Goal: Register for event/course

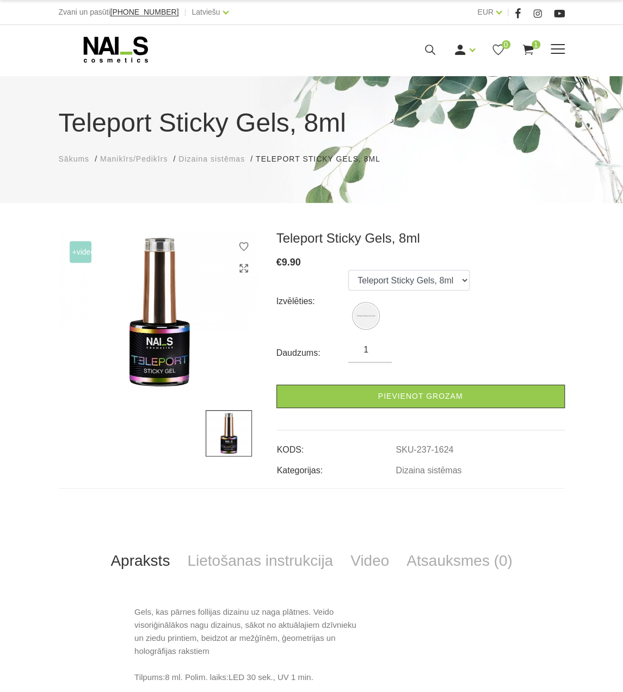
click at [92, 47] on use at bounding box center [115, 49] width 64 height 26
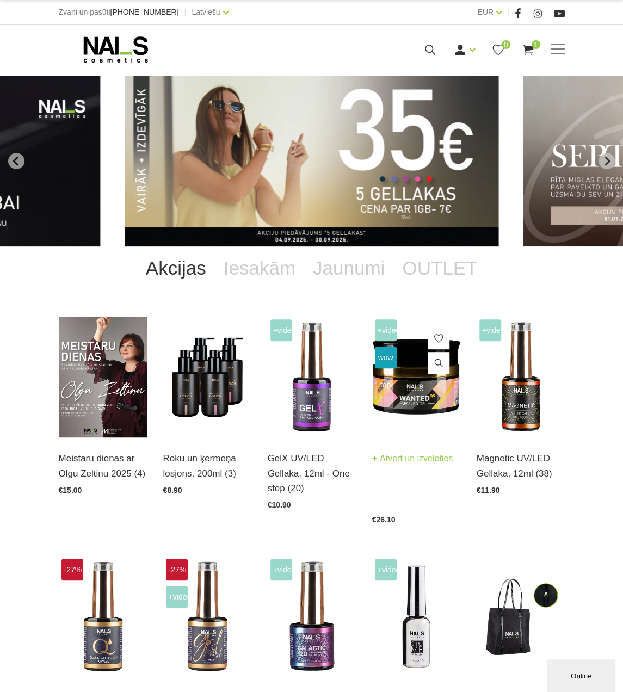
click at [406, 397] on img at bounding box center [416, 377] width 88 height 121
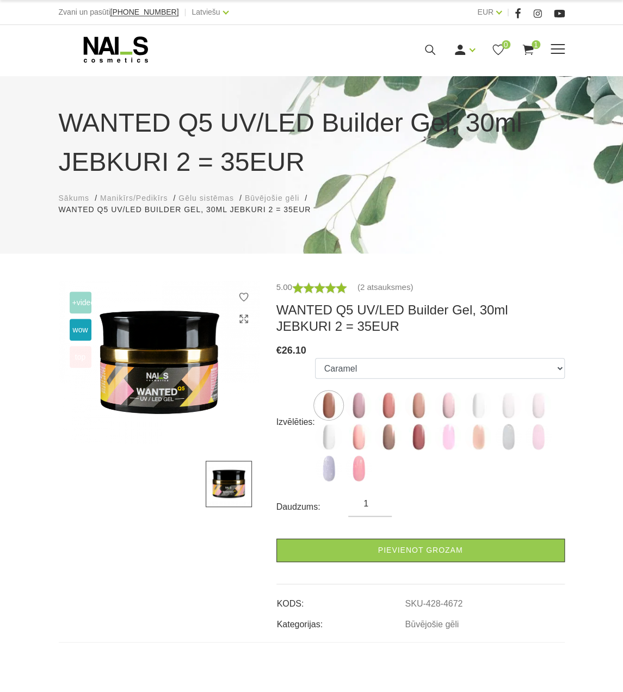
click at [432, 43] on icon at bounding box center [430, 50] width 14 height 14
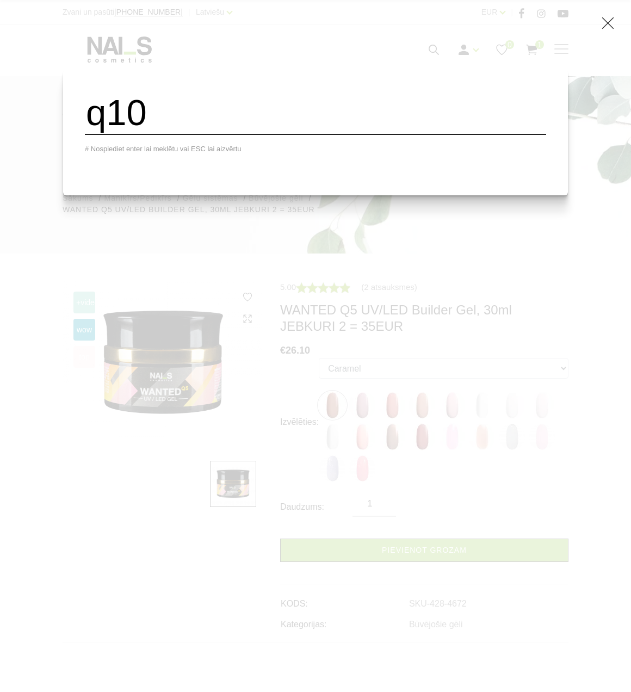
type input "q10"
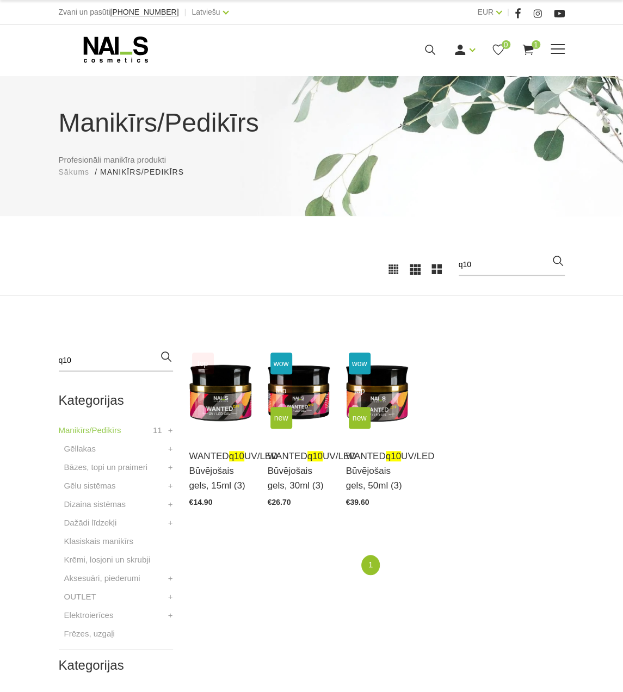
click at [98, 42] on icon at bounding box center [116, 49] width 114 height 27
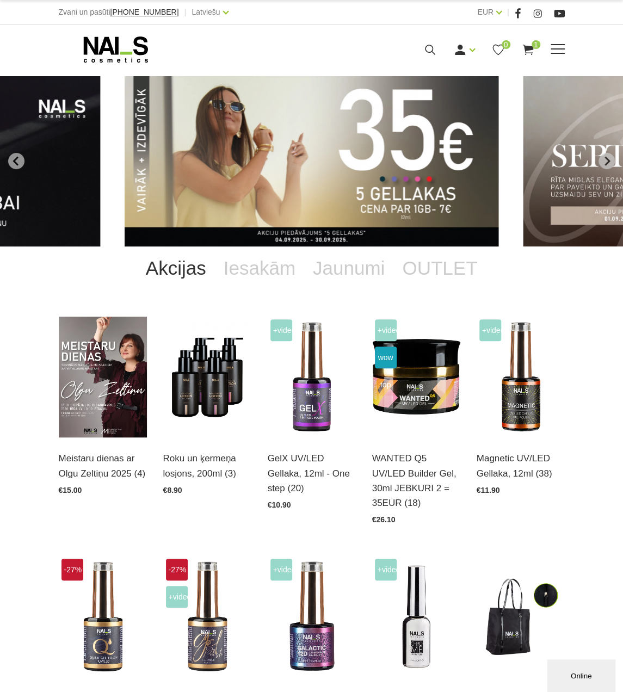
click at [431, 51] on use at bounding box center [430, 50] width 10 height 10
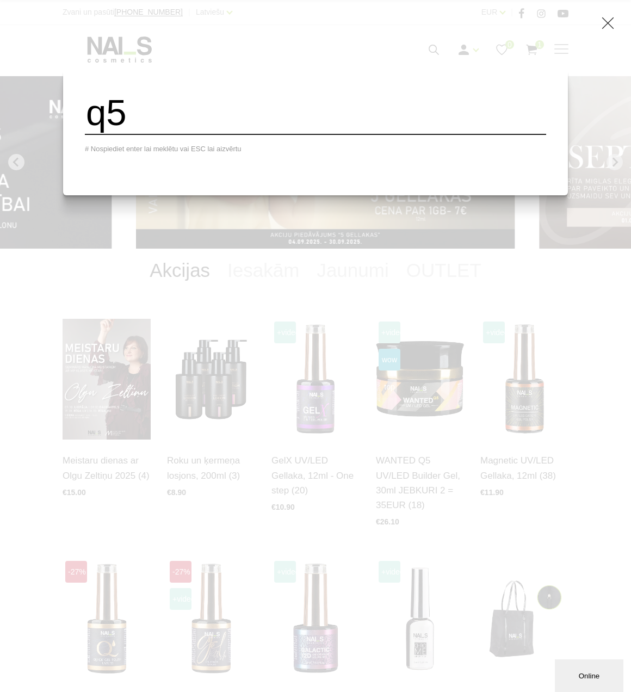
type input "q5"
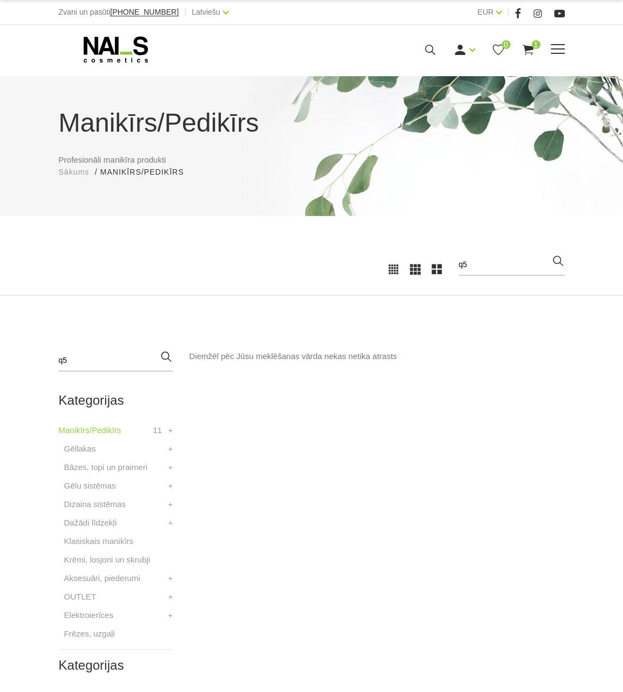
click at [557, 48] on span at bounding box center [558, 48] width 14 height 1
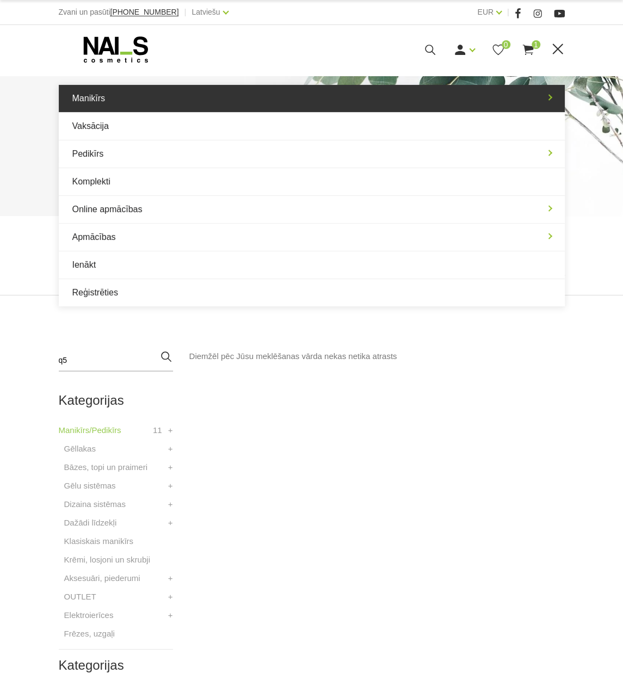
click at [317, 90] on link "Manikīrs" at bounding box center [312, 98] width 506 height 27
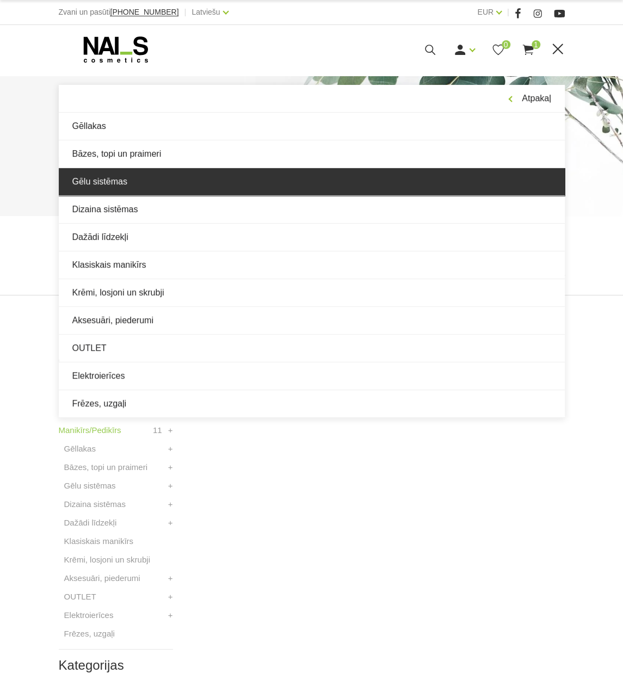
click at [208, 177] on link "Gēlu sistēmas" at bounding box center [312, 181] width 506 height 27
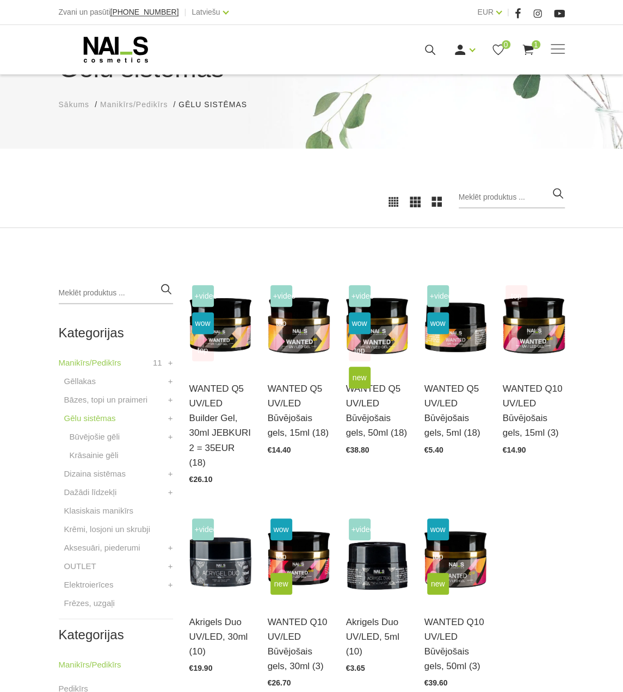
scroll to position [163, 0]
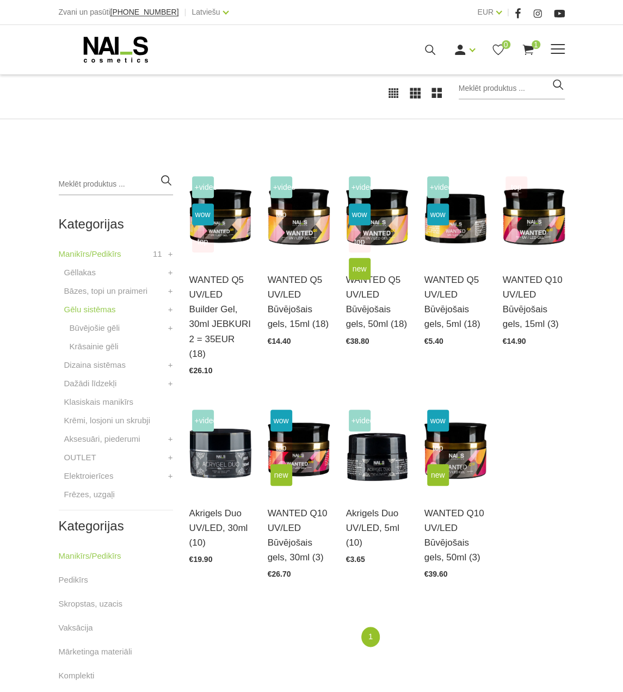
click at [122, 40] on icon at bounding box center [116, 49] width 114 height 27
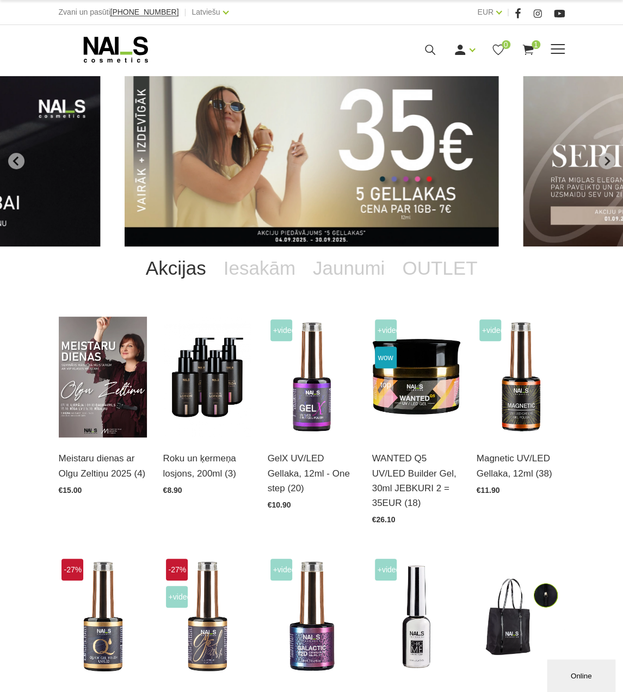
click at [429, 51] on icon at bounding box center [430, 50] width 14 height 14
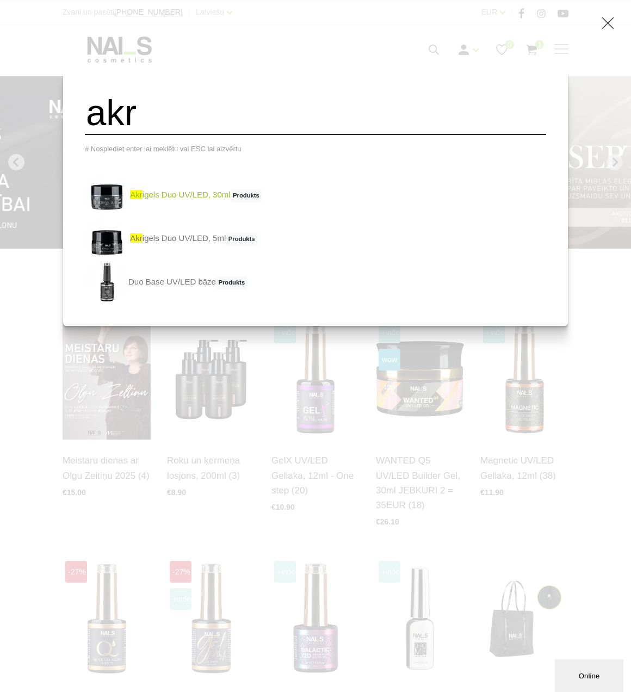
type input "akr"
click at [245, 200] on link "akr igels Duo UV/LED, 30ml Produkts" at bounding box center [173, 196] width 177 height 44
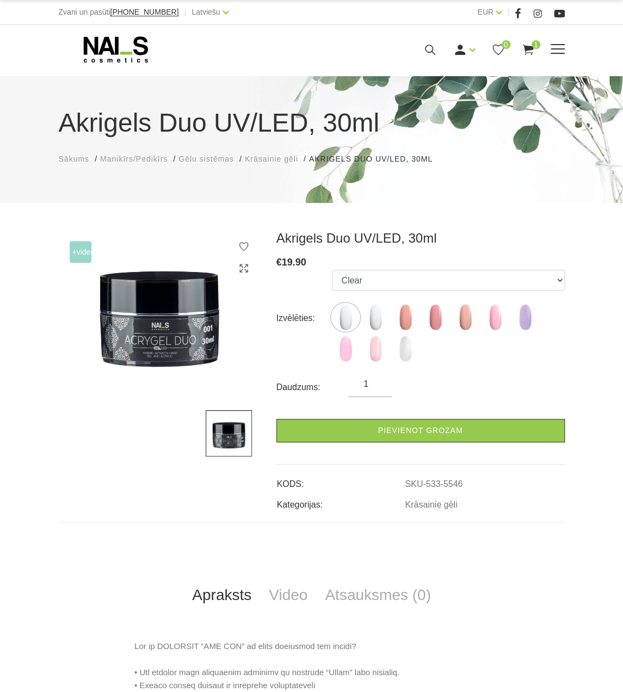
click at [558, 50] on span at bounding box center [558, 49] width 14 height 11
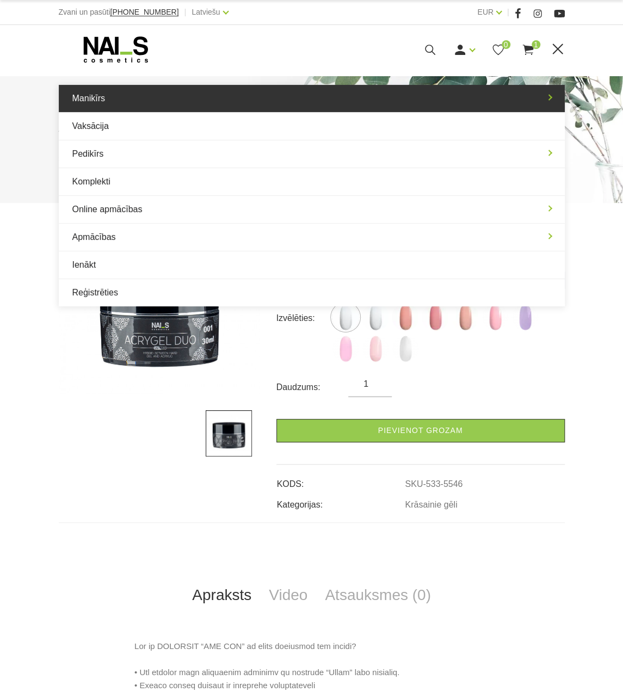
click at [428, 104] on link "Manikīrs" at bounding box center [312, 98] width 506 height 27
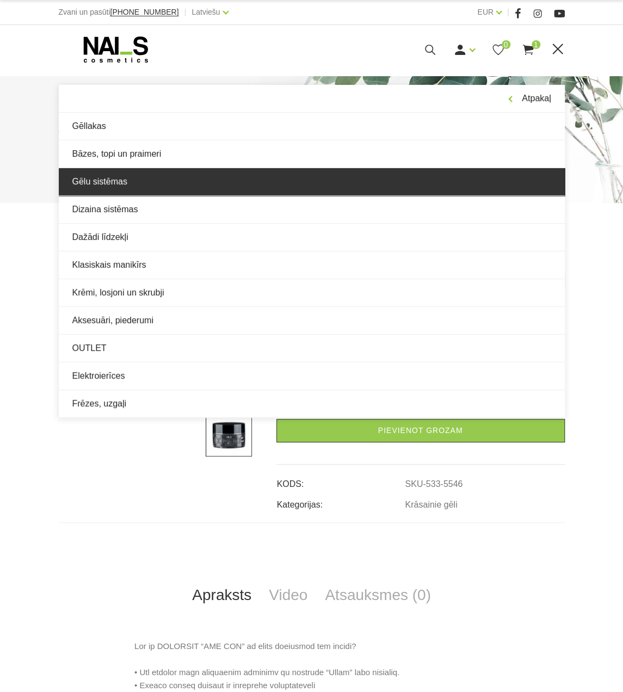
click at [288, 182] on link "Gēlu sistēmas" at bounding box center [312, 181] width 506 height 27
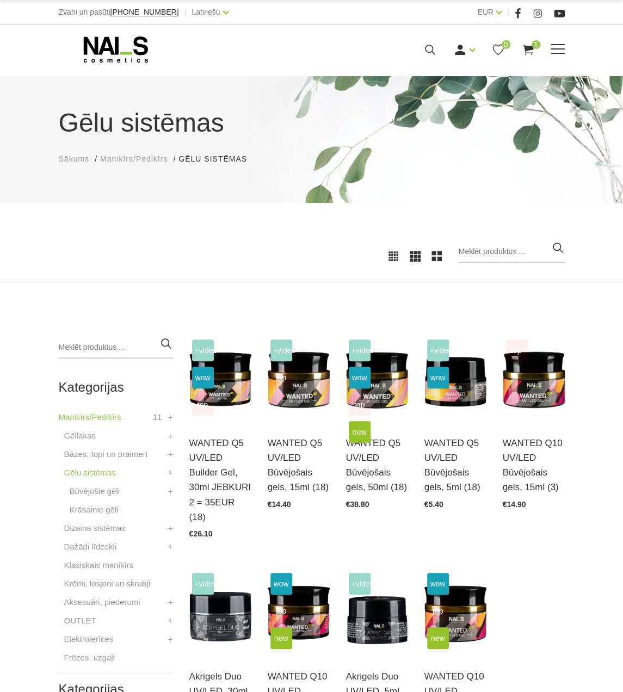
click at [78, 44] on icon at bounding box center [116, 49] width 114 height 27
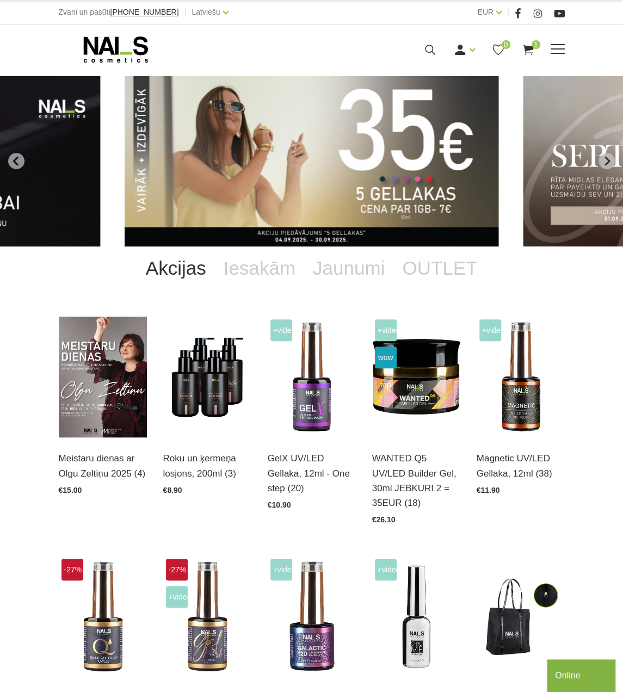
click at [426, 43] on icon at bounding box center [430, 50] width 14 height 14
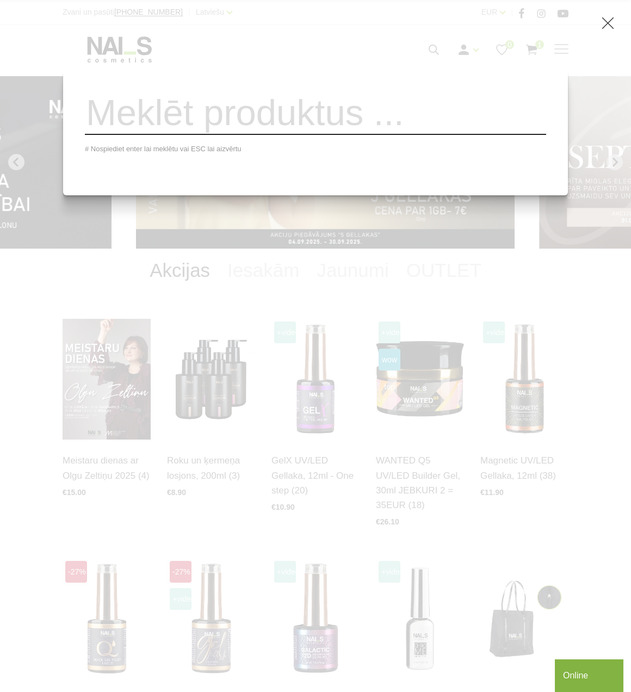
click at [408, 116] on input "search" at bounding box center [315, 113] width 461 height 44
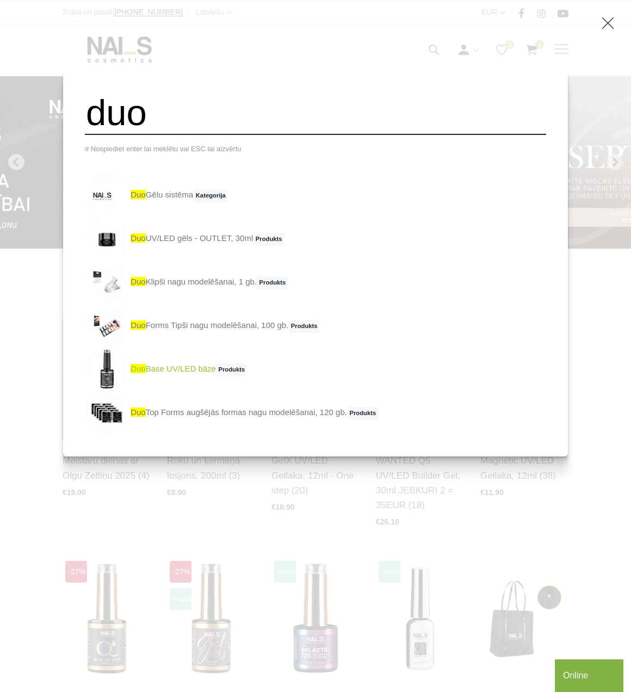
type input "duo"
click at [214, 380] on link "duo Base UV/LED bāze Produkts" at bounding box center [166, 370] width 163 height 44
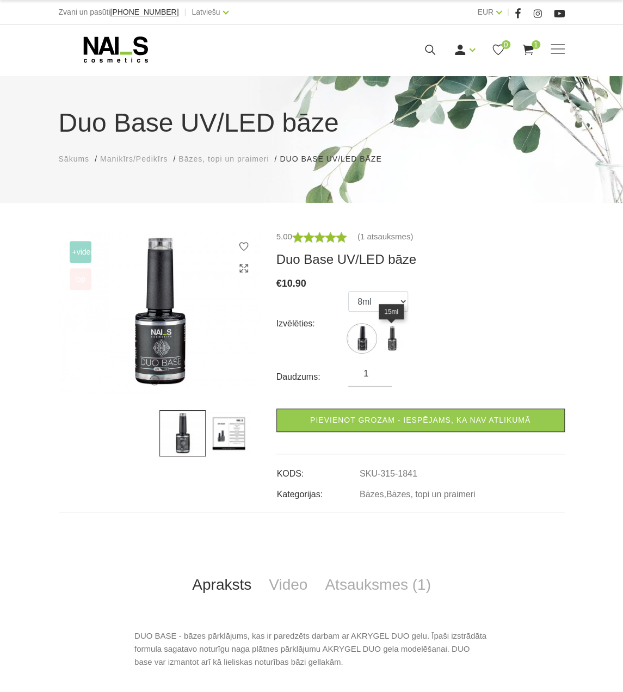
click at [395, 348] on img at bounding box center [391, 338] width 27 height 27
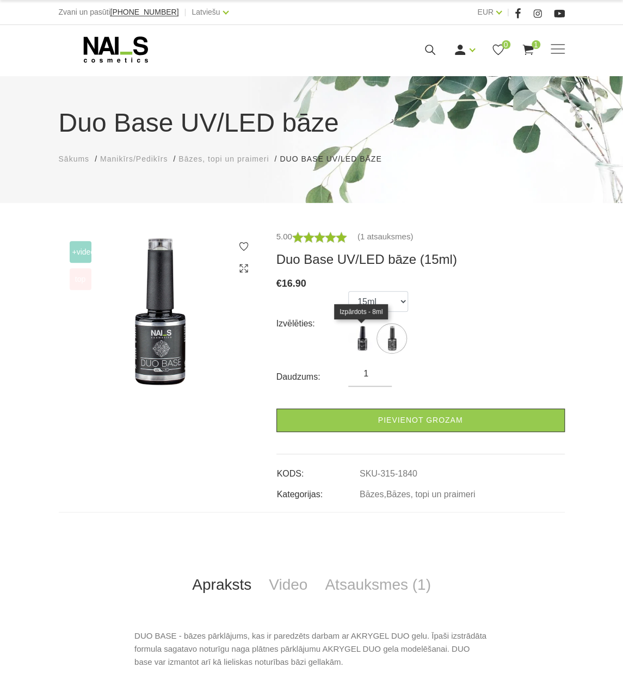
click at [367, 341] on img at bounding box center [361, 338] width 27 height 27
select select "1841"
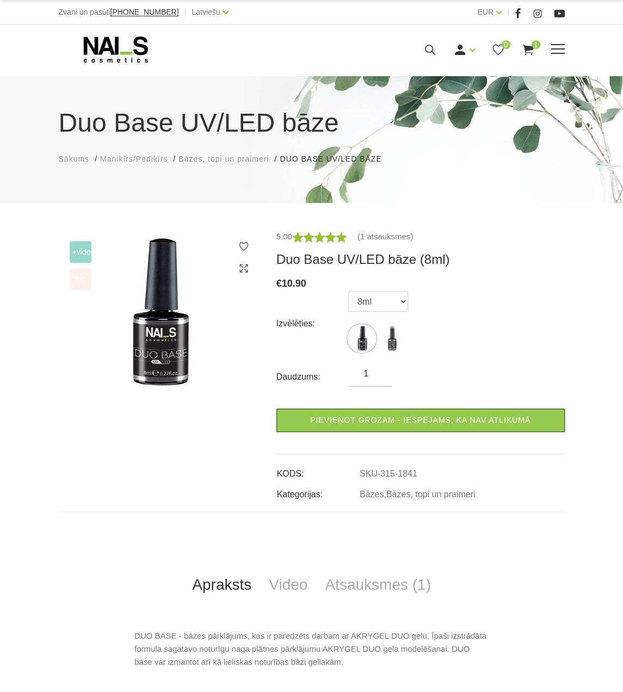
click at [90, 40] on icon at bounding box center [116, 49] width 114 height 27
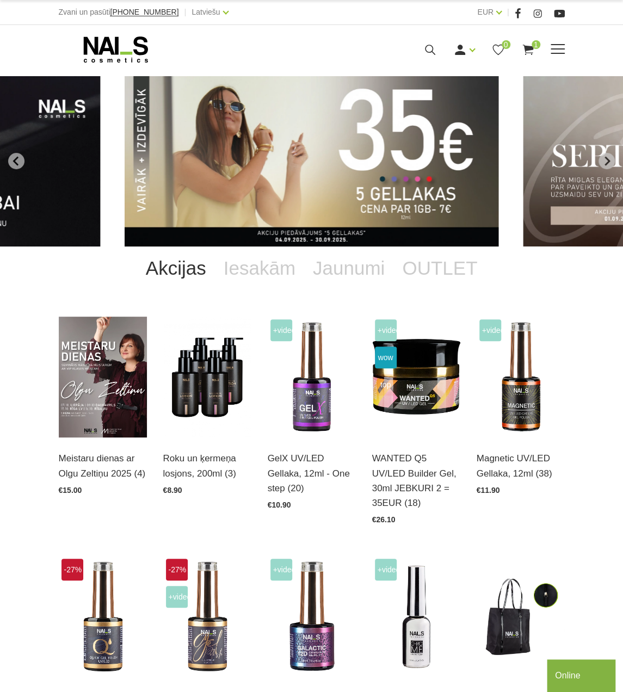
click at [114, 54] on use at bounding box center [115, 49] width 64 height 26
click at [127, 47] on icon at bounding box center [116, 49] width 114 height 27
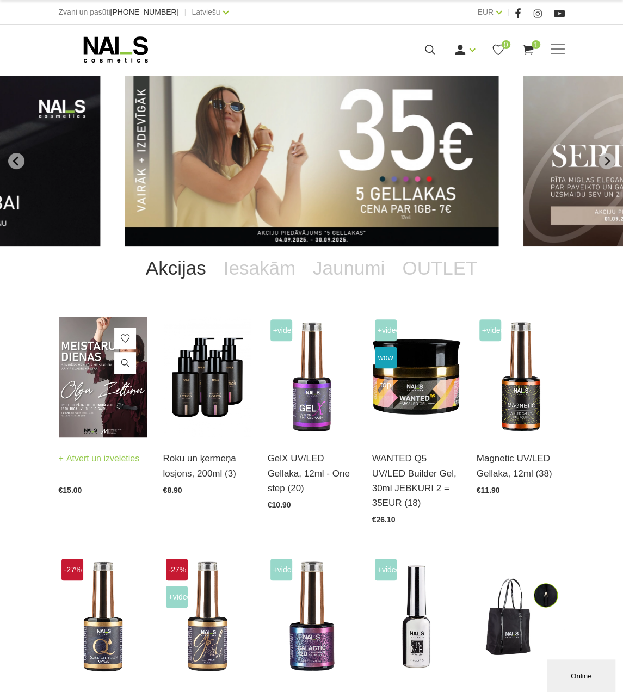
click at [98, 373] on img at bounding box center [103, 377] width 88 height 121
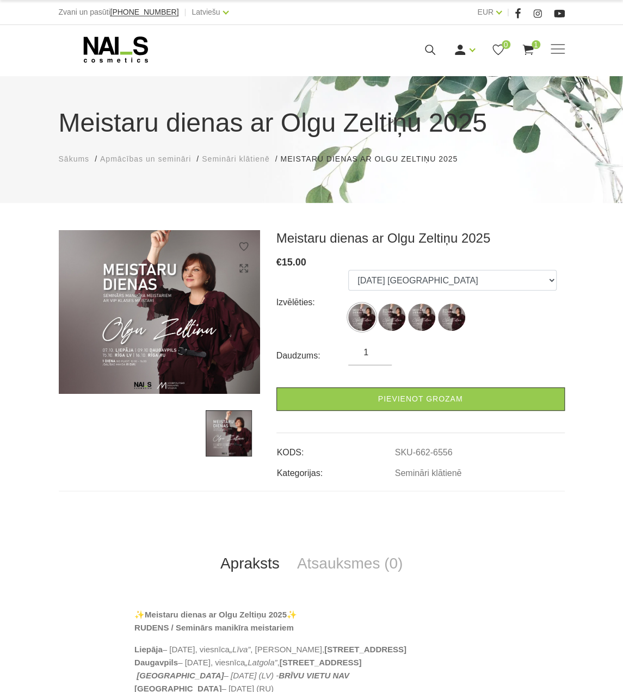
scroll to position [54, 0]
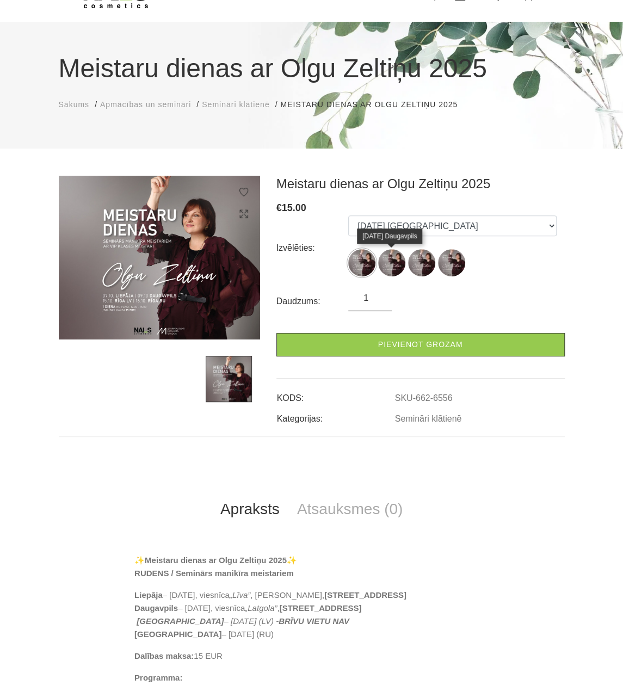
click at [392, 267] on img at bounding box center [391, 262] width 27 height 27
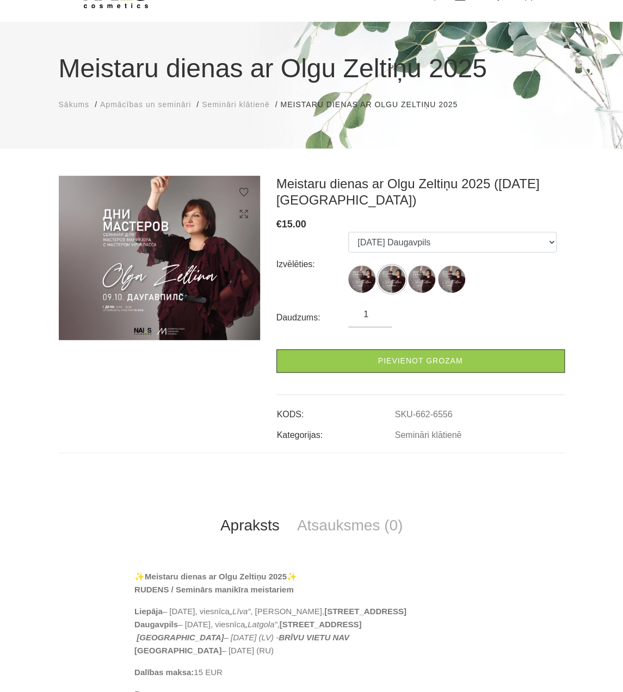
click at [428, 262] on ul "07.10.25 Liepāja 09.10.25 Daugavpils 15.10.25 Rīga, latviešu valodā 16.10.25 Rī…" at bounding box center [452, 264] width 208 height 65
click at [420, 267] on img at bounding box center [421, 279] width 27 height 27
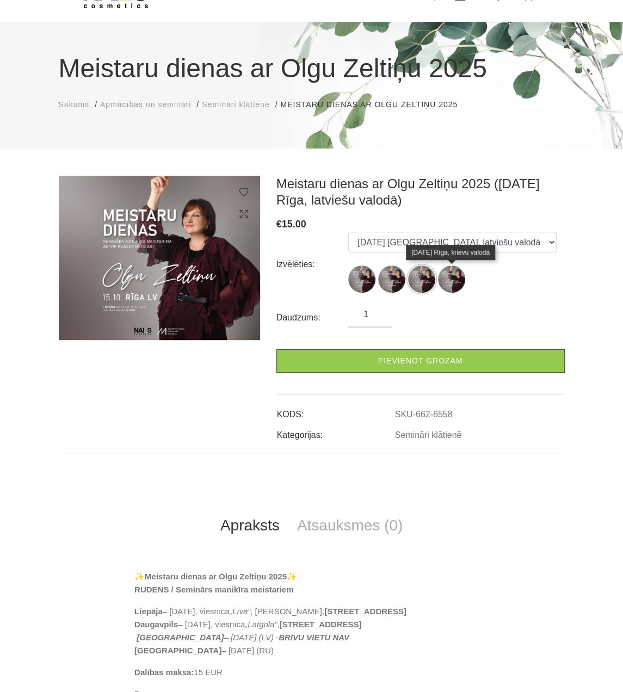
click at [448, 282] on img at bounding box center [451, 279] width 27 height 27
click at [420, 285] on img at bounding box center [421, 279] width 27 height 27
select select "6558"
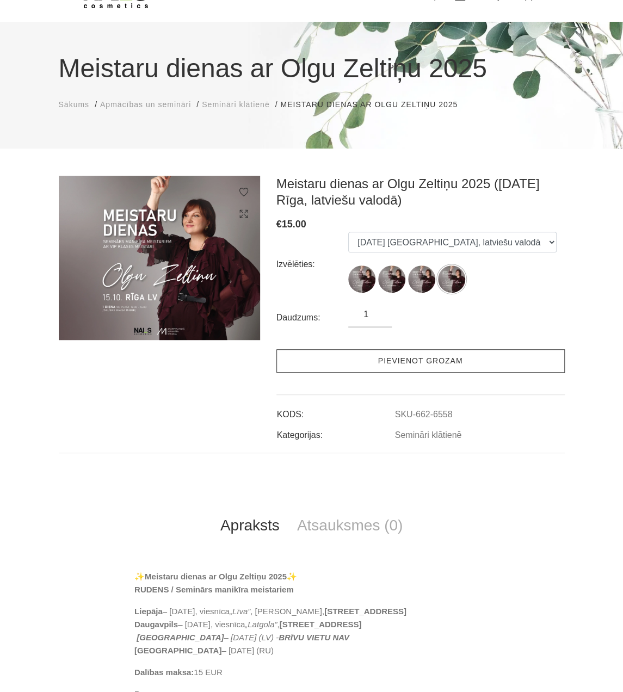
scroll to position [109, 0]
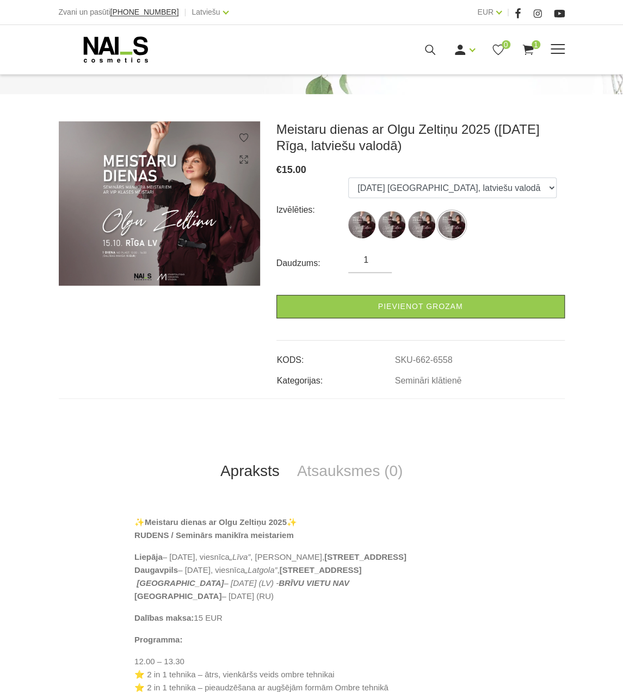
click at [106, 53] on icon at bounding box center [116, 49] width 114 height 27
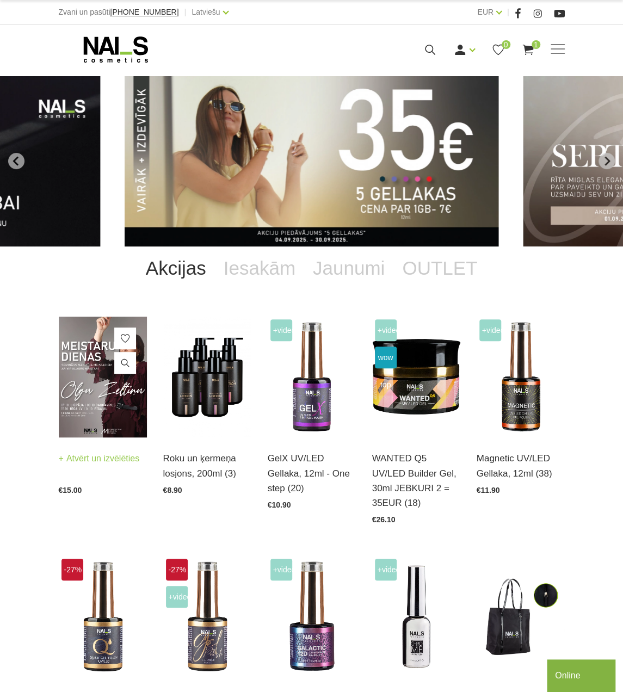
click at [93, 393] on img at bounding box center [103, 377] width 88 height 121
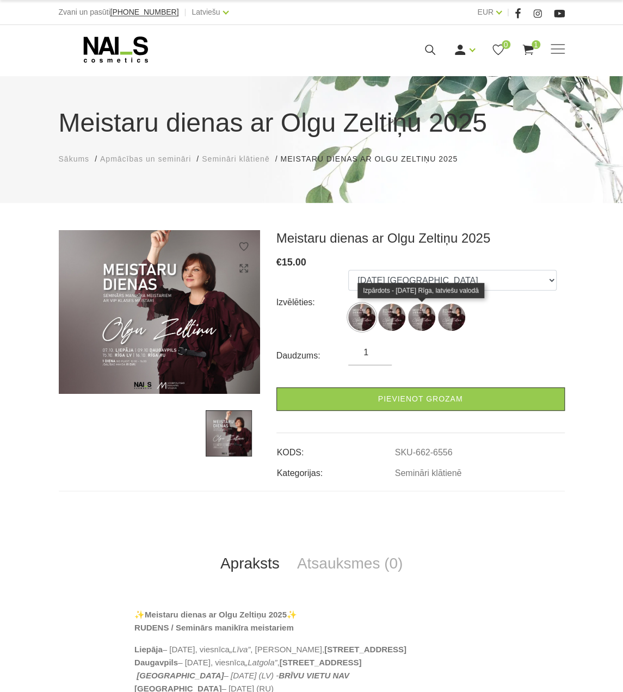
click at [417, 317] on img at bounding box center [421, 317] width 27 height 27
select select "6558"
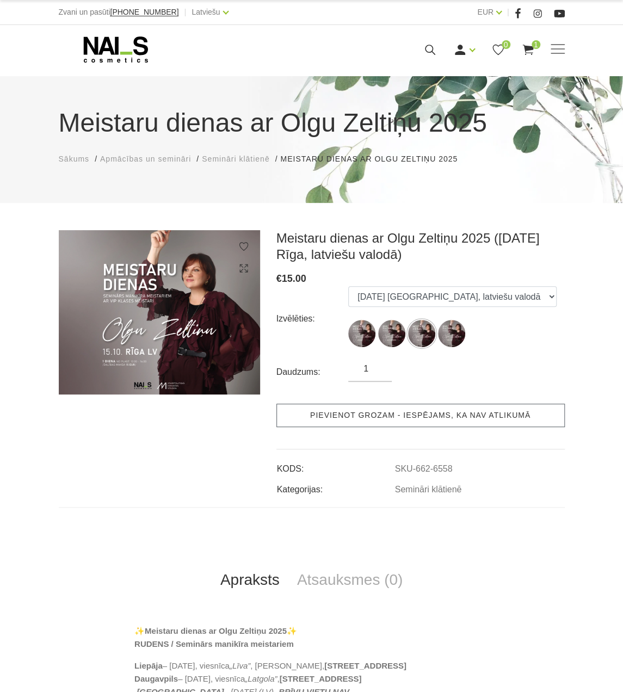
click at [396, 415] on link "Pievienot grozam - iespējams, ka nav atlikumā" at bounding box center [420, 415] width 288 height 23
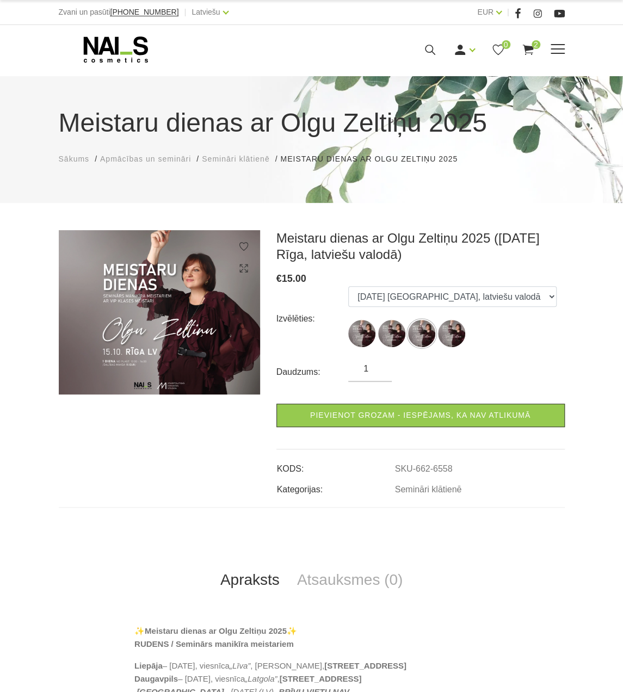
click at [121, 48] on icon at bounding box center [116, 49] width 114 height 27
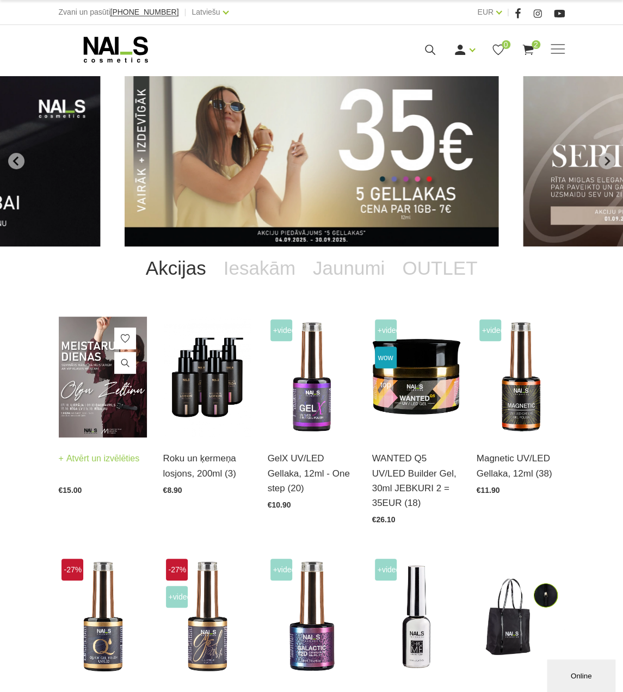
click at [99, 373] on img at bounding box center [103, 377] width 88 height 121
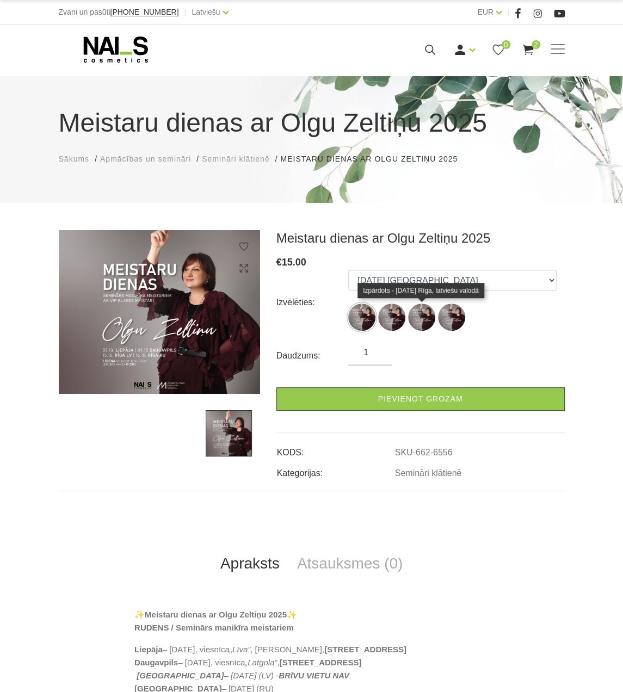
click at [426, 313] on img at bounding box center [421, 317] width 27 height 27
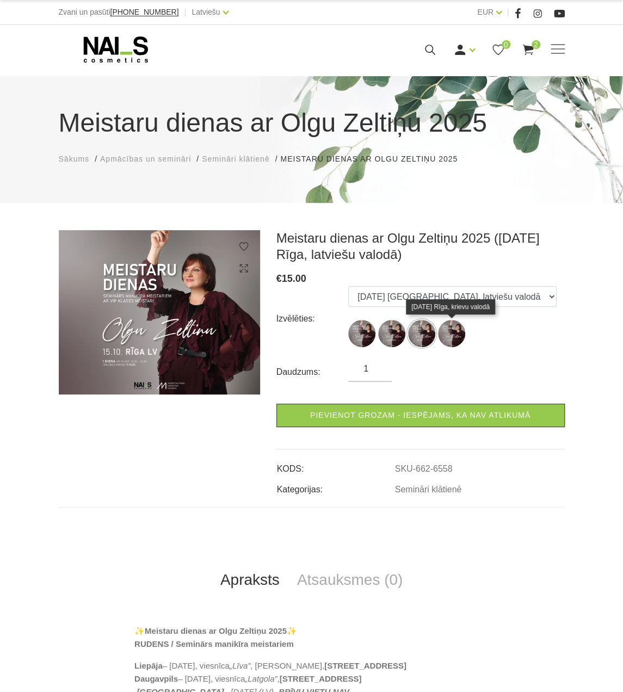
click at [449, 335] on img at bounding box center [451, 333] width 27 height 27
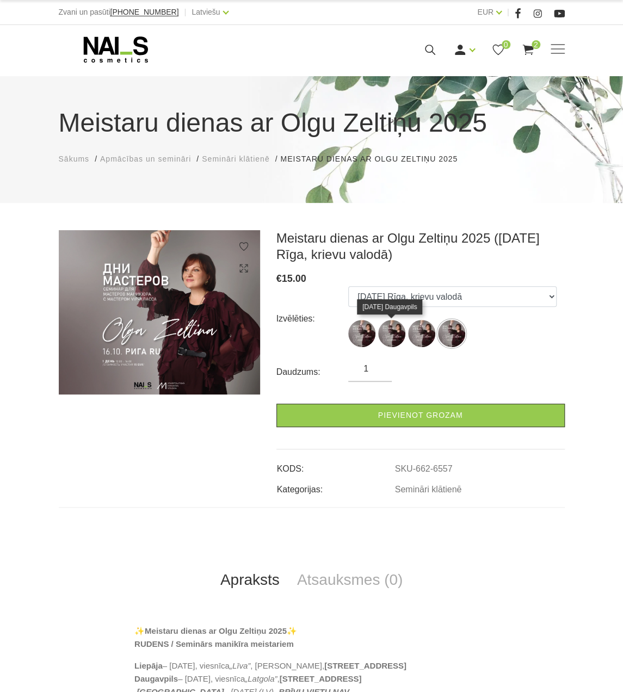
click at [384, 335] on img at bounding box center [391, 333] width 27 height 27
click at [371, 335] on img at bounding box center [361, 333] width 27 height 27
click at [422, 342] on img at bounding box center [421, 333] width 27 height 27
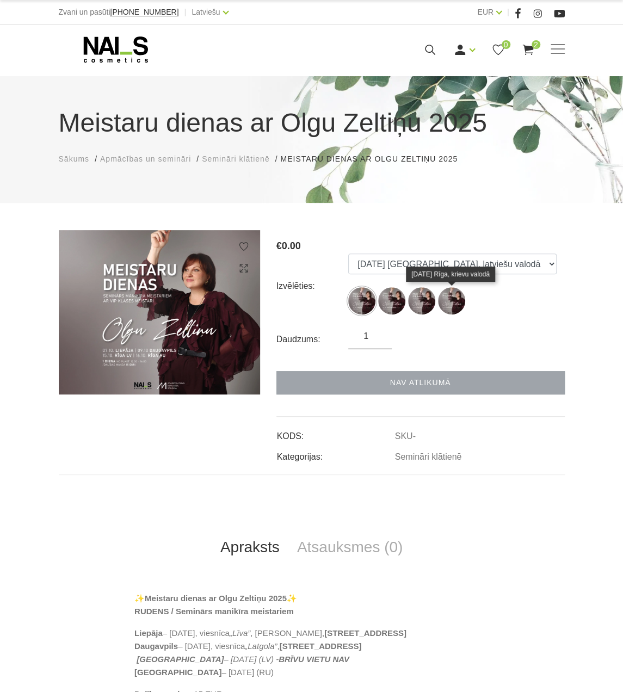
click at [452, 303] on img at bounding box center [451, 300] width 27 height 27
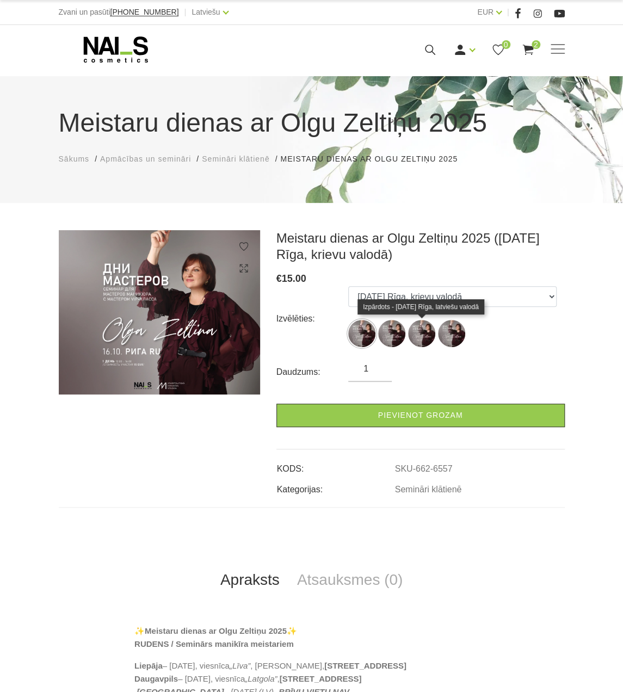
click at [424, 335] on img at bounding box center [421, 333] width 27 height 27
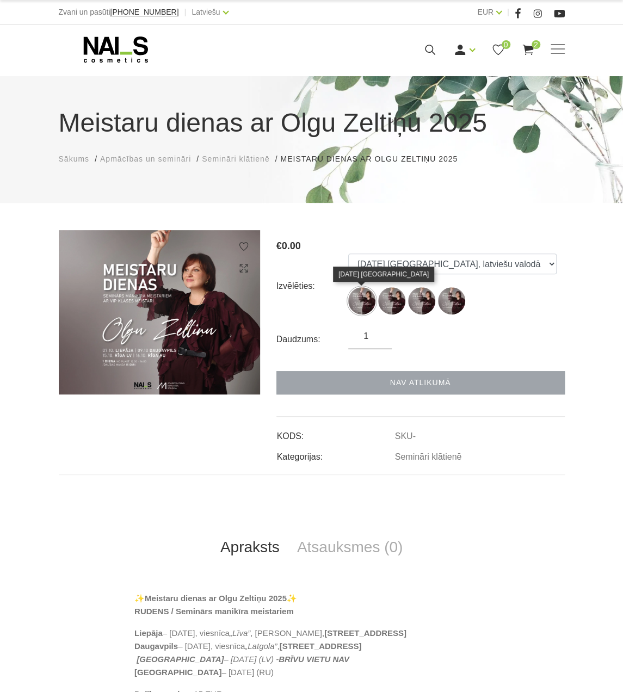
click at [360, 305] on img at bounding box center [361, 300] width 27 height 27
select select "6559"
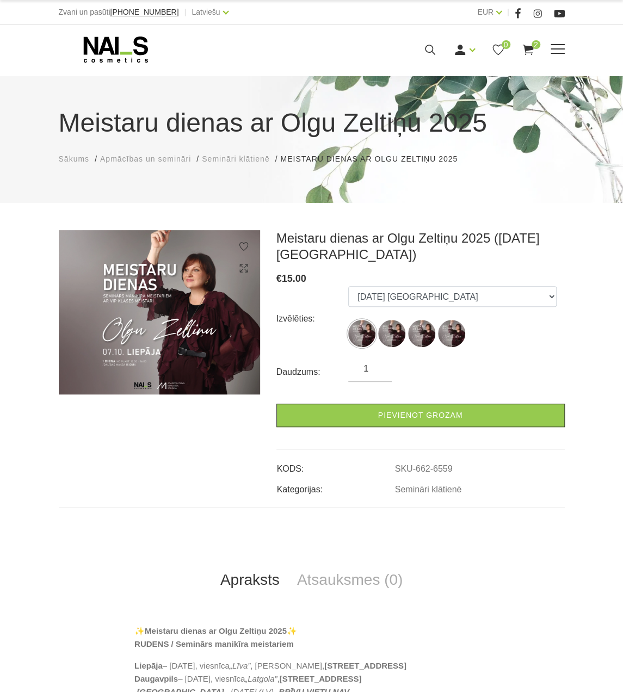
click at [137, 52] on use at bounding box center [115, 49] width 64 height 26
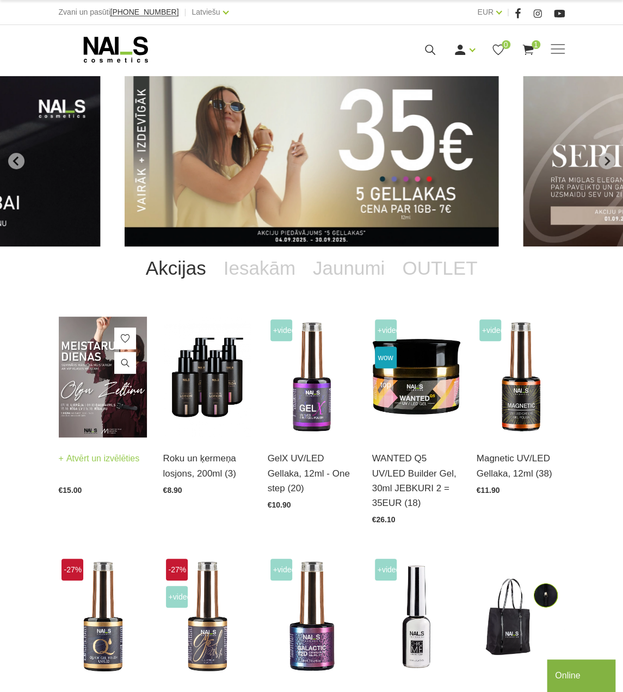
click at [87, 372] on img at bounding box center [103, 377] width 88 height 121
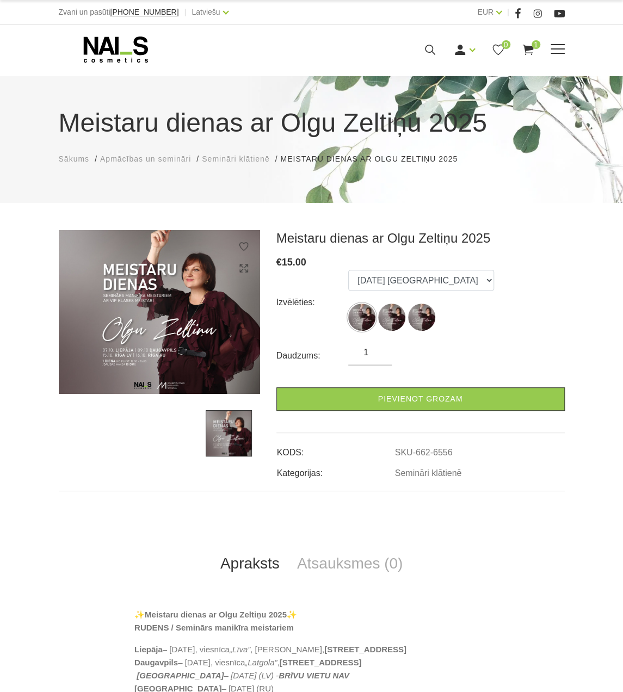
click at [82, 46] on icon at bounding box center [116, 49] width 114 height 27
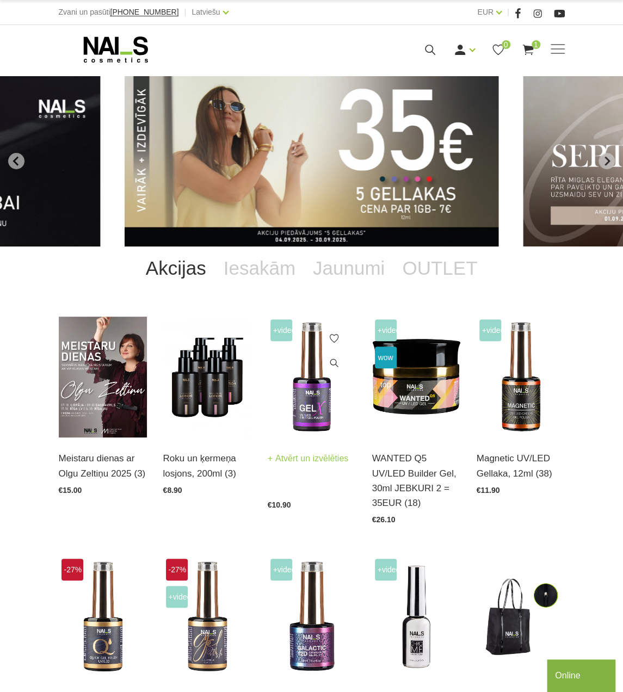
click at [301, 410] on img at bounding box center [312, 377] width 88 height 121
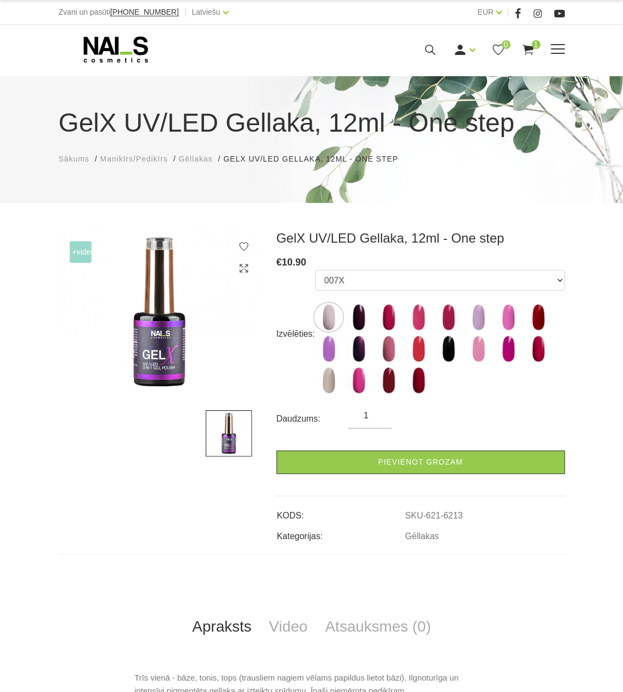
click at [118, 43] on icon at bounding box center [116, 49] width 114 height 27
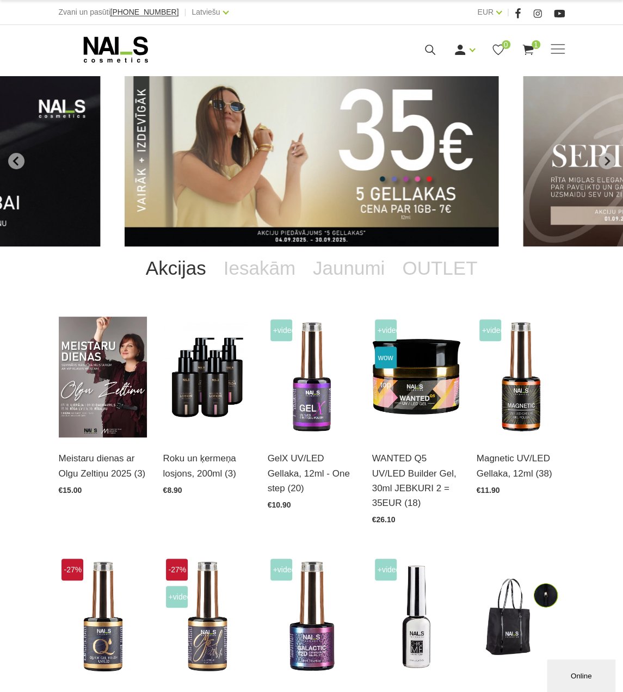
scroll to position [54, 0]
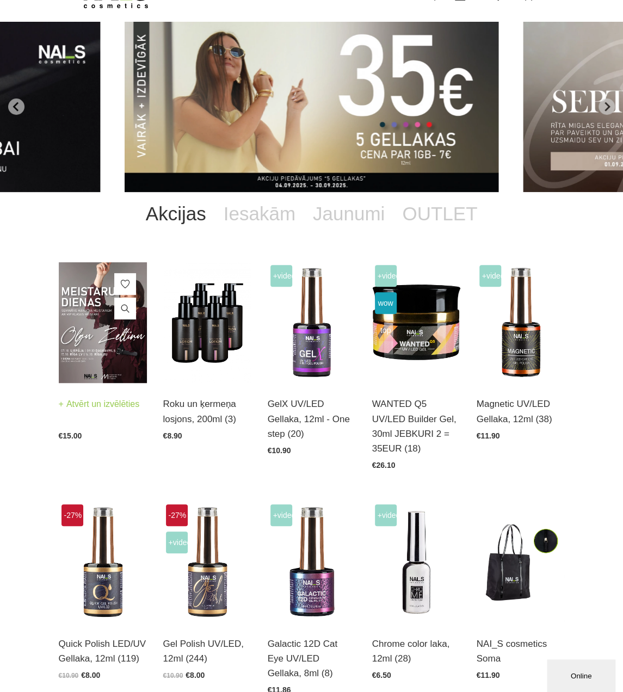
click at [76, 340] on img at bounding box center [103, 322] width 88 height 121
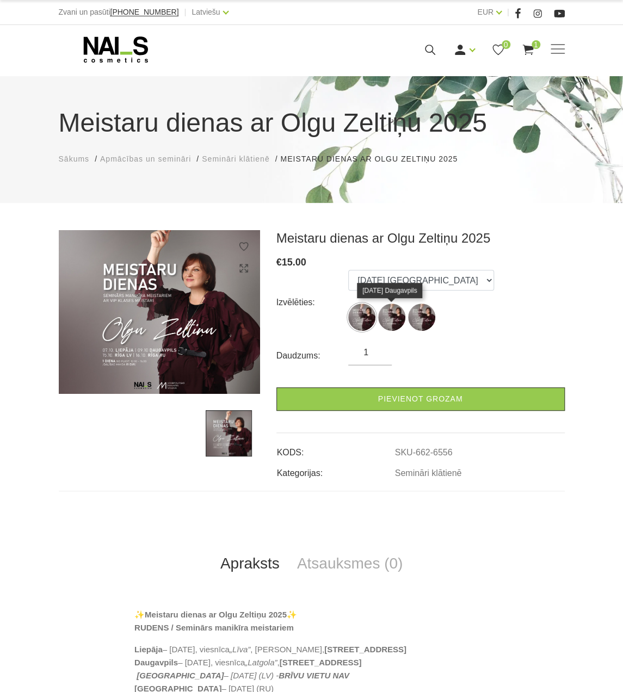
click at [395, 321] on img at bounding box center [391, 317] width 27 height 27
select select "6556"
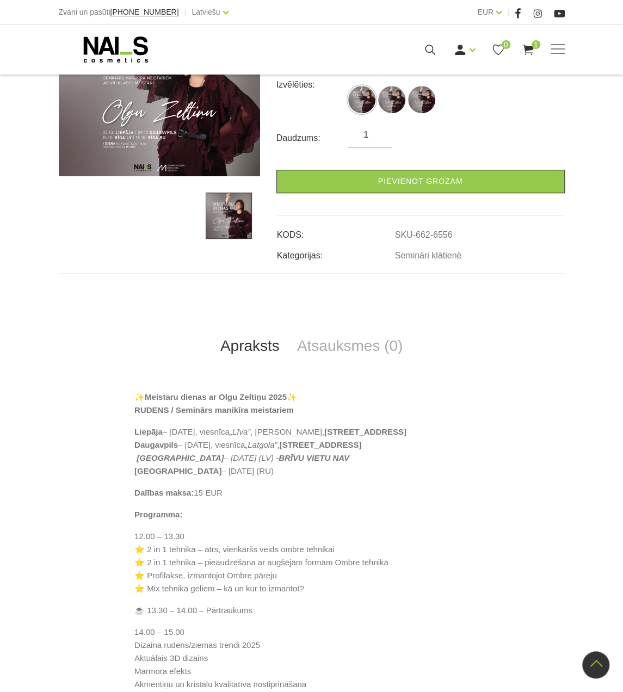
drag, startPoint x: 210, startPoint y: 456, endPoint x: 354, endPoint y: 457, distance: 143.7
click at [354, 457] on p "Liepāja – 7. okt., viesnīca „Līva” , Amber zāle, Lielā iela 11 Daugavpils – 9. …" at bounding box center [311, 452] width 354 height 52
copy p "viesnīca „Latgola” , Ģimnāzijas iela 46"
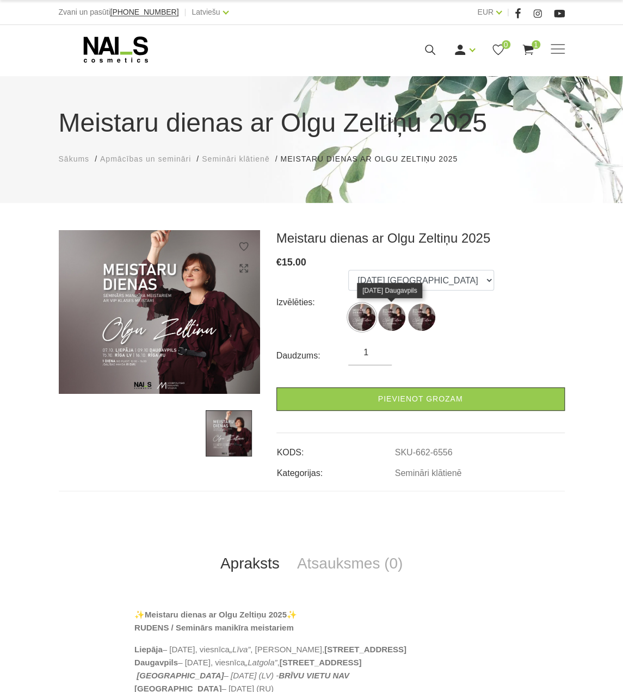
click at [393, 326] on img at bounding box center [391, 317] width 27 height 27
select select "6556"
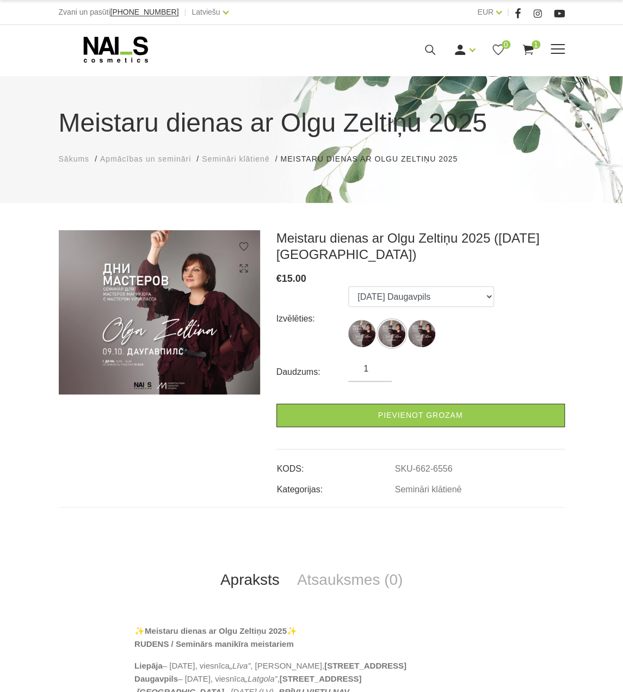
click at [122, 52] on use at bounding box center [115, 49] width 64 height 26
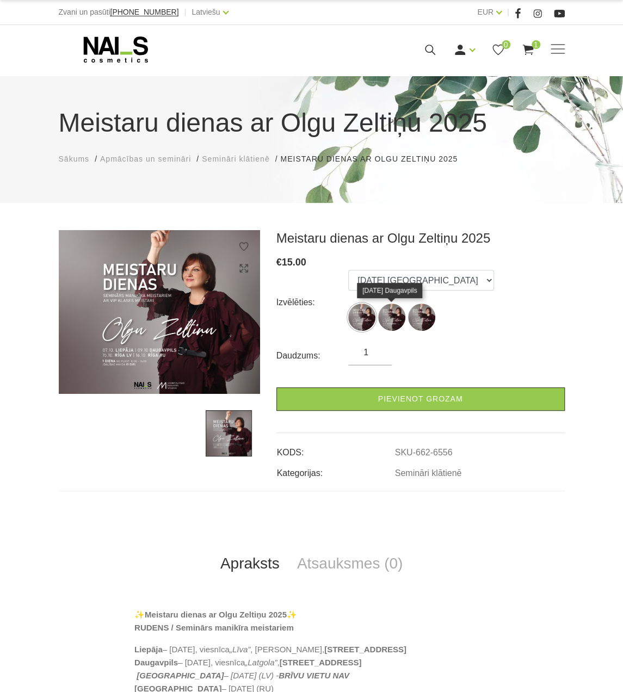
click at [396, 312] on img at bounding box center [391, 317] width 27 height 27
select select "6556"
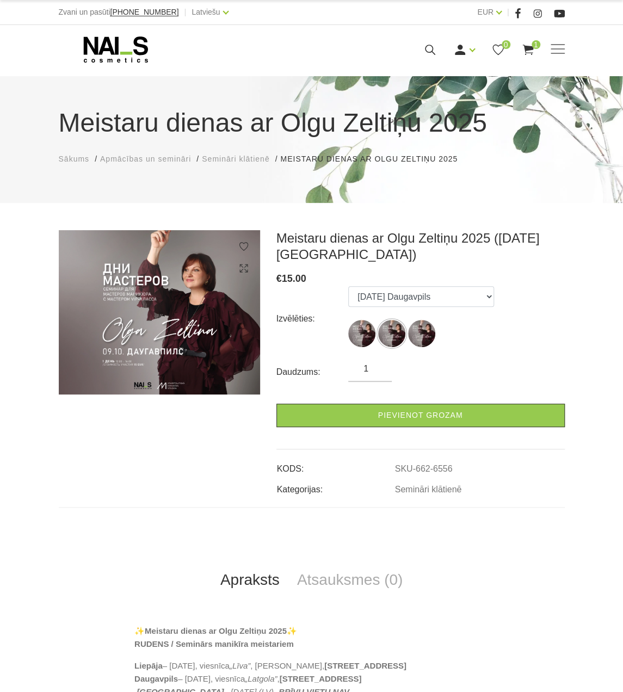
click at [264, 221] on div "Meistaru dienas ar Olgu Zeltiņu 2025 Sākums Apmācības un semināri Semināri klāt…" at bounding box center [311, 512] width 623 height 1024
click at [144, 294] on img at bounding box center [159, 312] width 201 height 164
click at [108, 56] on icon at bounding box center [116, 49] width 114 height 27
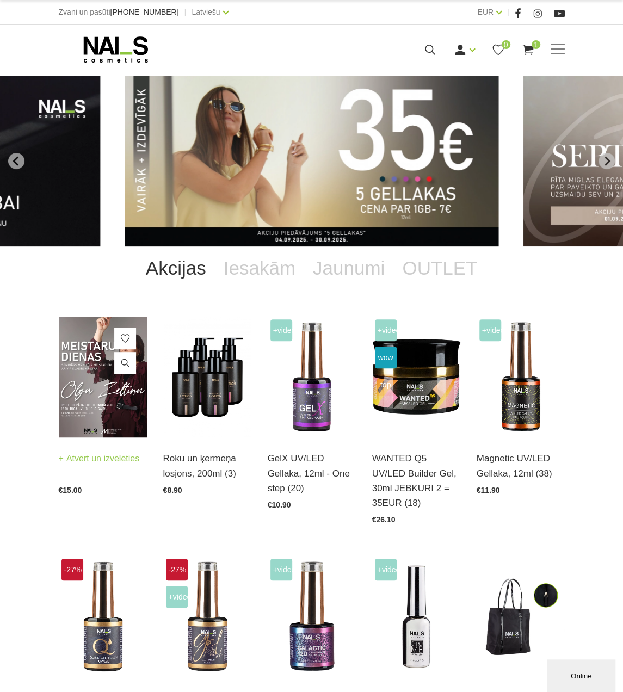
click at [96, 400] on img at bounding box center [103, 377] width 88 height 121
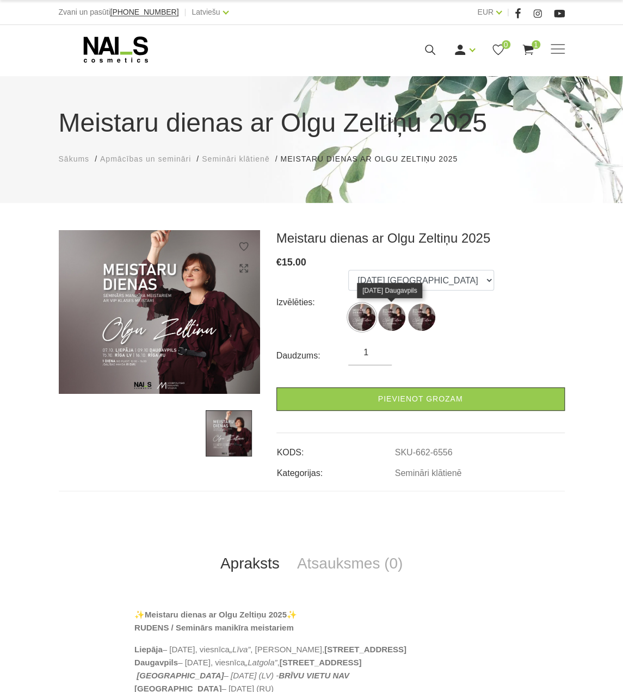
click at [393, 315] on img at bounding box center [391, 317] width 27 height 27
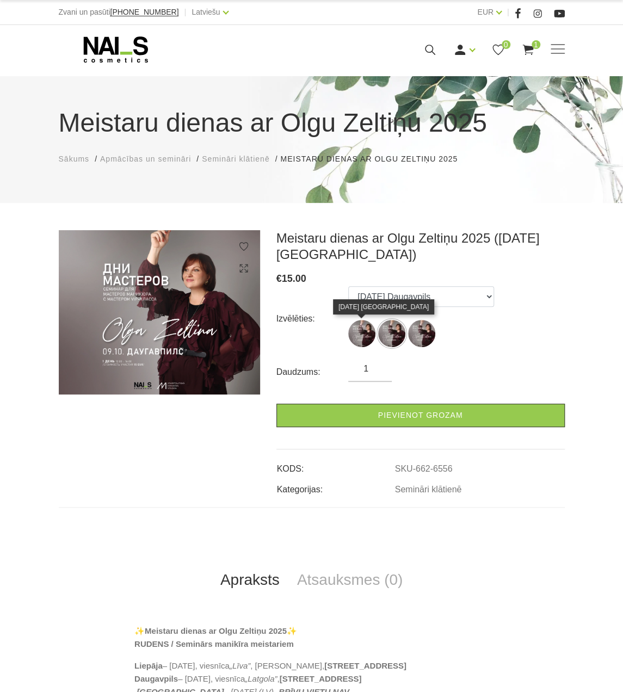
click at [364, 331] on img at bounding box center [361, 333] width 27 height 27
select select "6559"
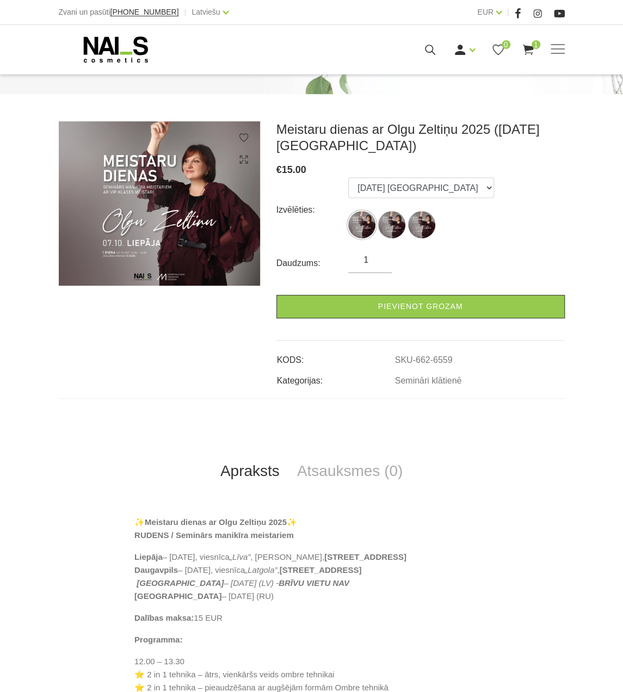
scroll to position [163, 0]
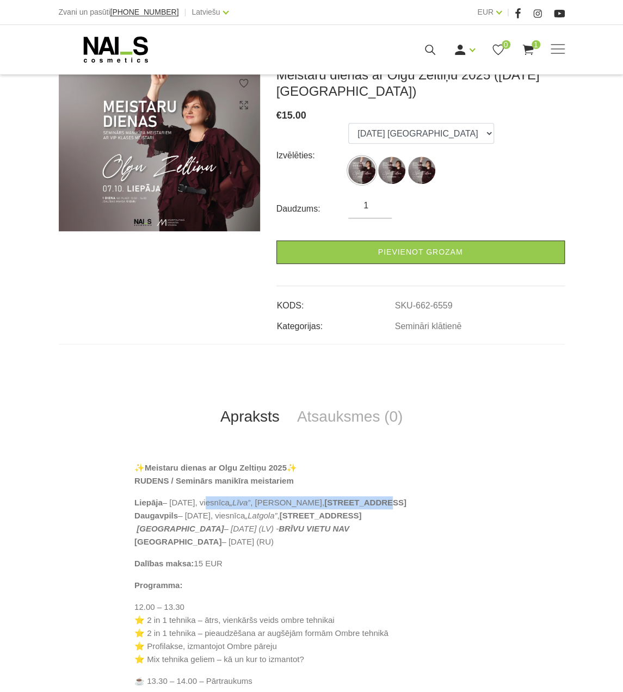
drag, startPoint x: 195, startPoint y: 515, endPoint x: 345, endPoint y: 516, distance: 150.2
click at [345, 516] on p "Liepāja – 7. okt., viesnīca „Līva” , Amber zāle, Lielā iela 11 Daugavpils – 9. …" at bounding box center [311, 522] width 354 height 52
copy p "viesnīca „Līva” , Amber zāle, Lielā iela 11"
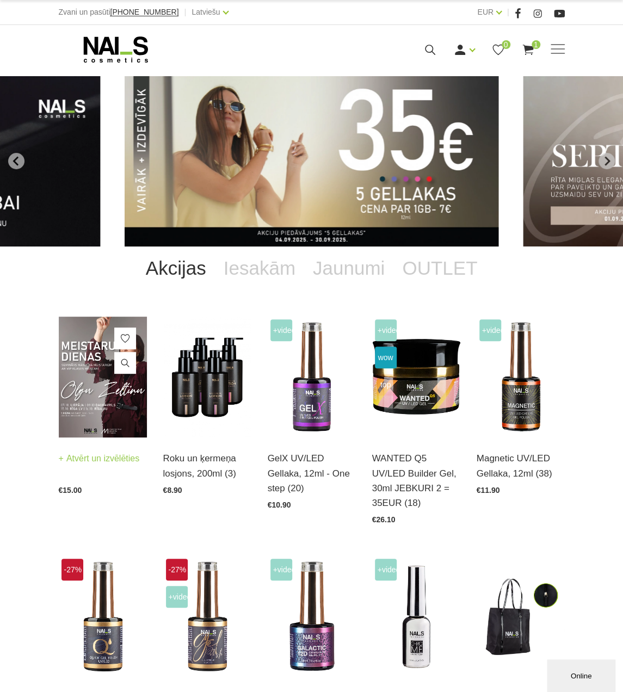
click at [96, 397] on img at bounding box center [103, 377] width 88 height 121
